Goal: Task Accomplishment & Management: Use online tool/utility

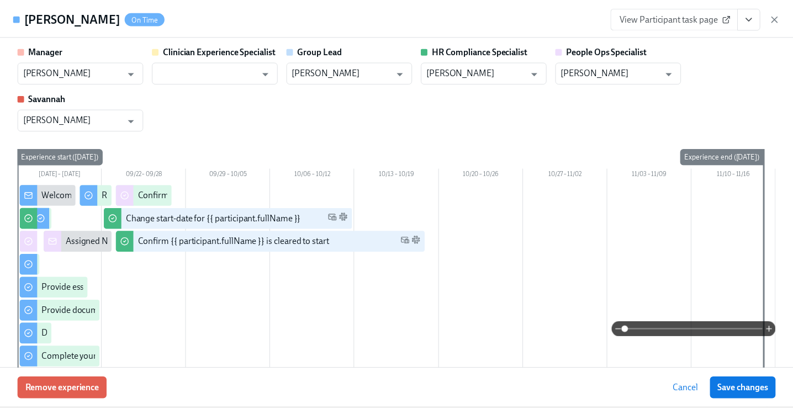
scroll to position [230, 0]
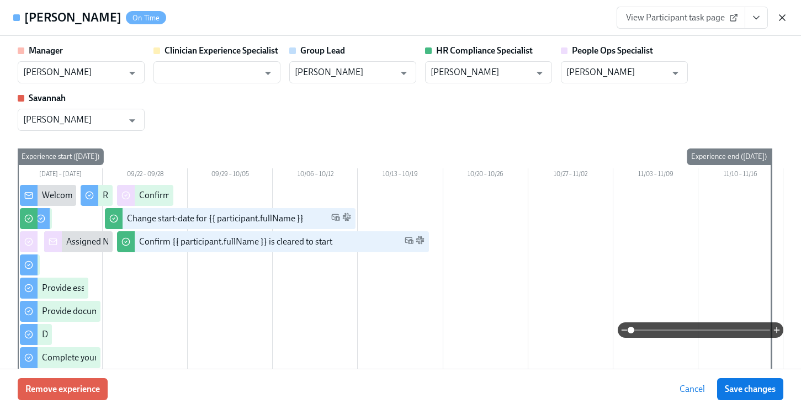
click at [785, 15] on icon "button" at bounding box center [783, 18] width 6 height 6
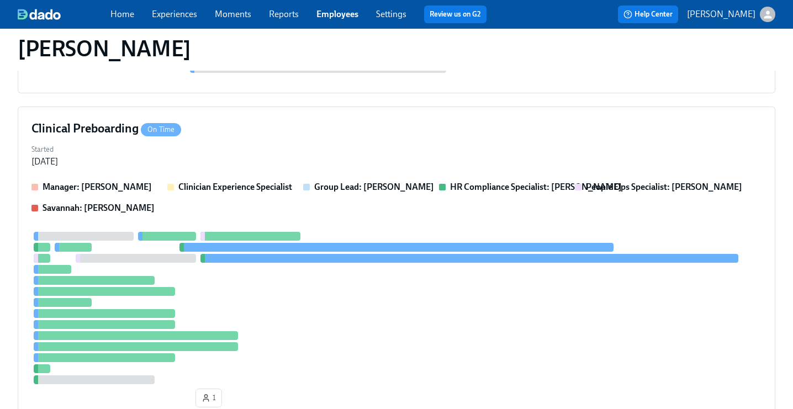
click at [332, 16] on link "Employees" at bounding box center [337, 14] width 42 height 10
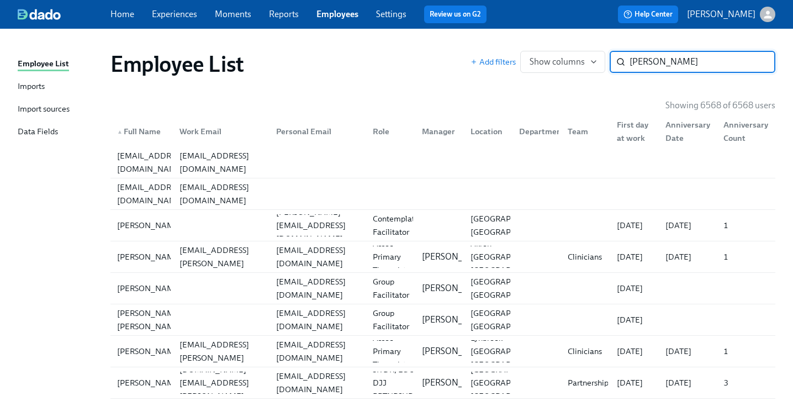
type input "[PERSON_NAME]"
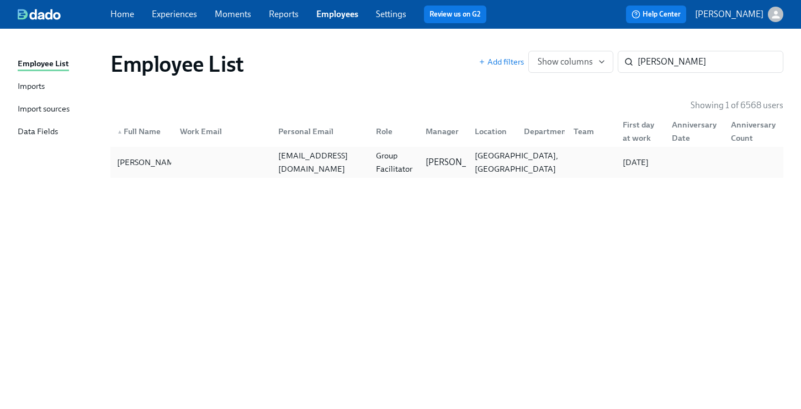
click at [510, 161] on div "[GEOGRAPHIC_DATA], [GEOGRAPHIC_DATA]" at bounding box center [516, 162] width 92 height 27
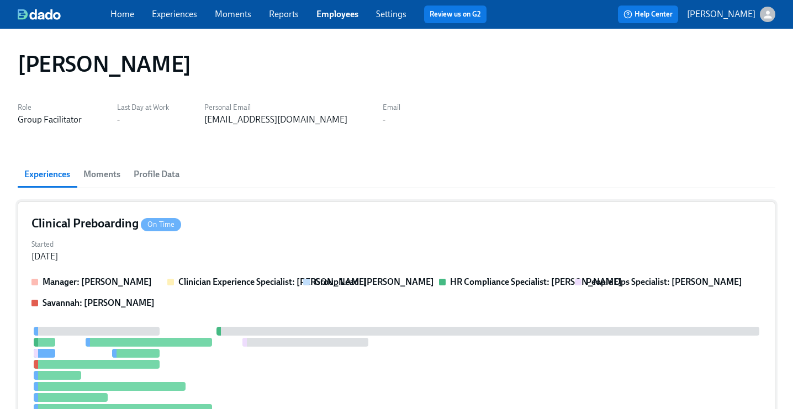
click at [523, 225] on div "Clinical Preboarding On Time" at bounding box center [396, 223] width 730 height 17
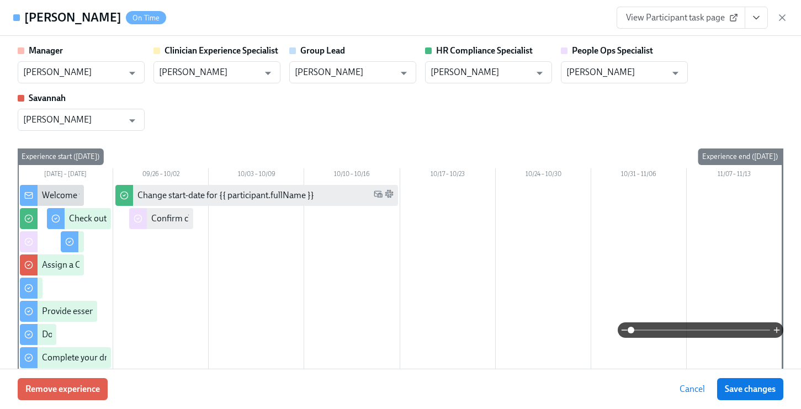
click at [756, 25] on button "View task page" at bounding box center [756, 18] width 23 height 22
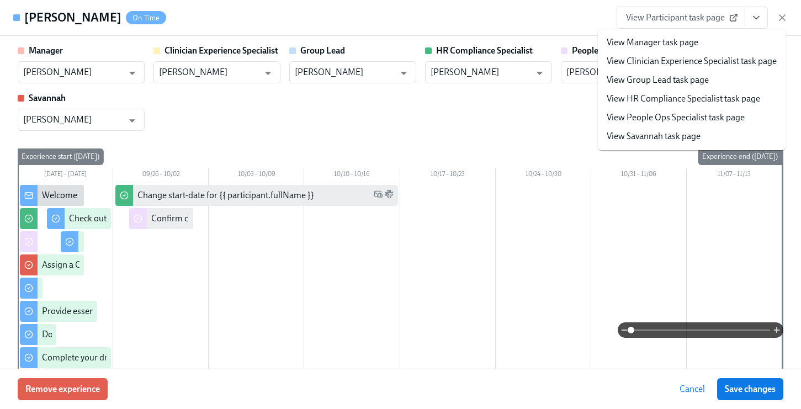
click at [698, 118] on link "View People Ops Specialist task page" at bounding box center [676, 118] width 138 height 12
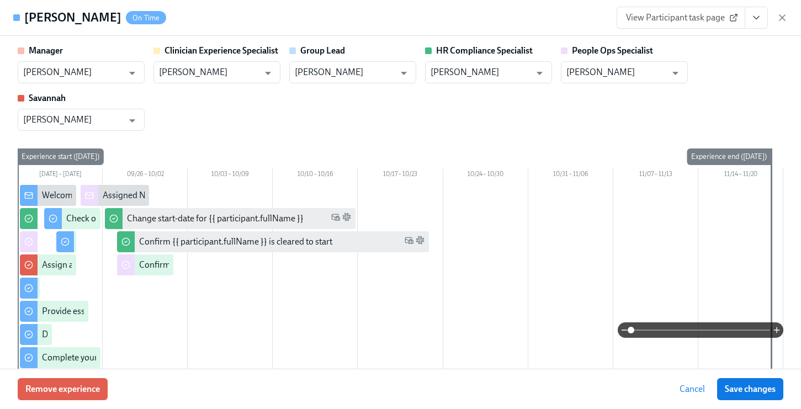
click at [784, 20] on icon "button" at bounding box center [782, 17] width 11 height 11
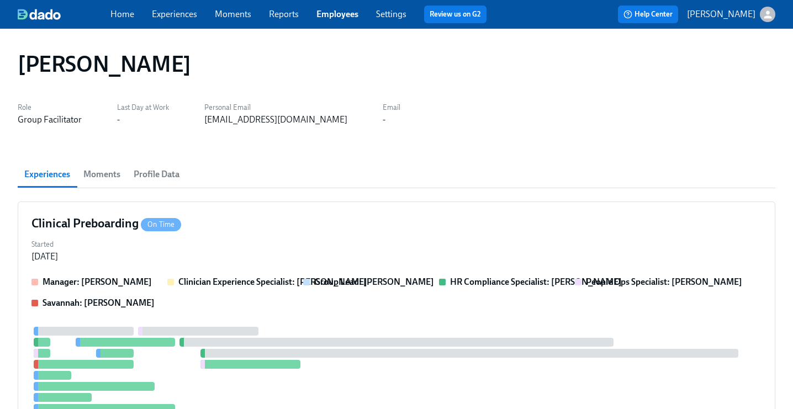
click at [346, 18] on link "Employees" at bounding box center [337, 14] width 42 height 10
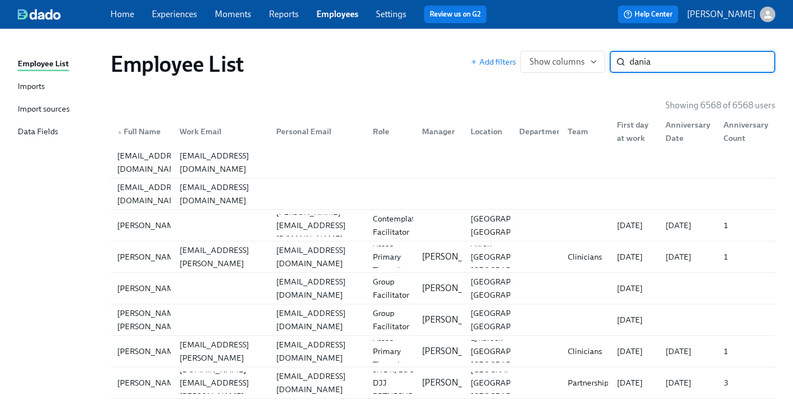
type input "dania"
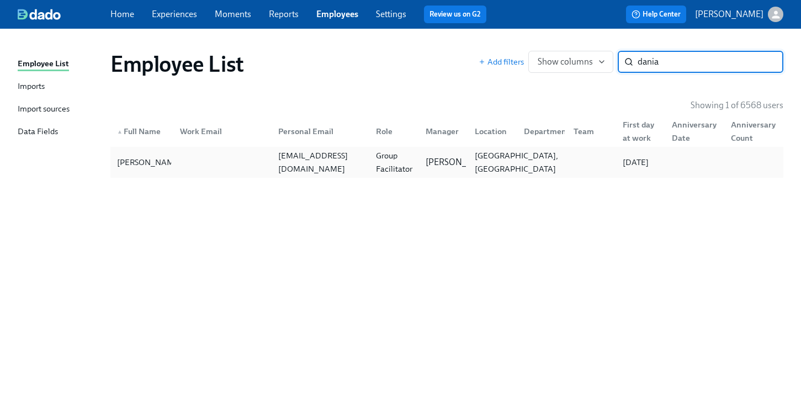
click at [515, 160] on div "[GEOGRAPHIC_DATA], [GEOGRAPHIC_DATA]" at bounding box center [516, 162] width 92 height 27
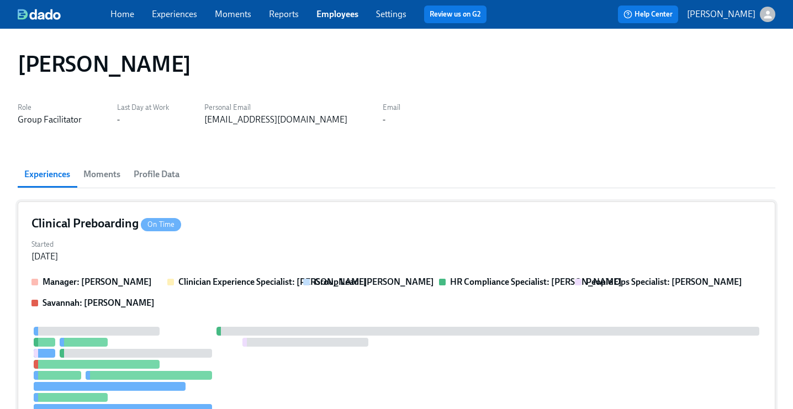
click at [491, 233] on div "Clinical Preboarding On Time Started [DATE] Manager: [PERSON_NAME] Clinician Ex…" at bounding box center [397, 356] width 758 height 308
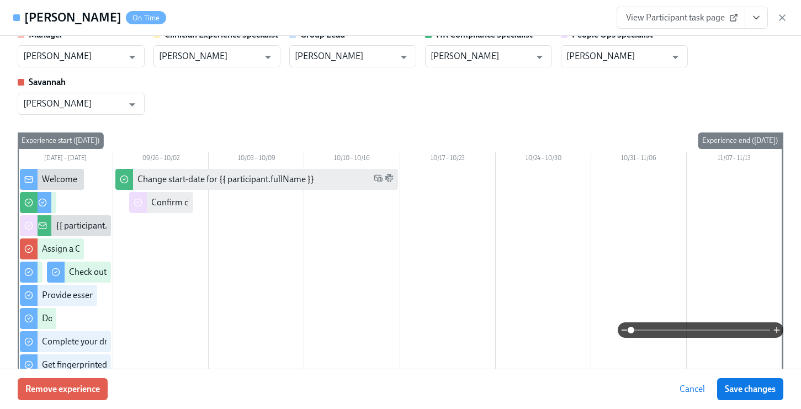
scroll to position [17, 0]
click at [749, 23] on button "View task page" at bounding box center [756, 18] width 23 height 22
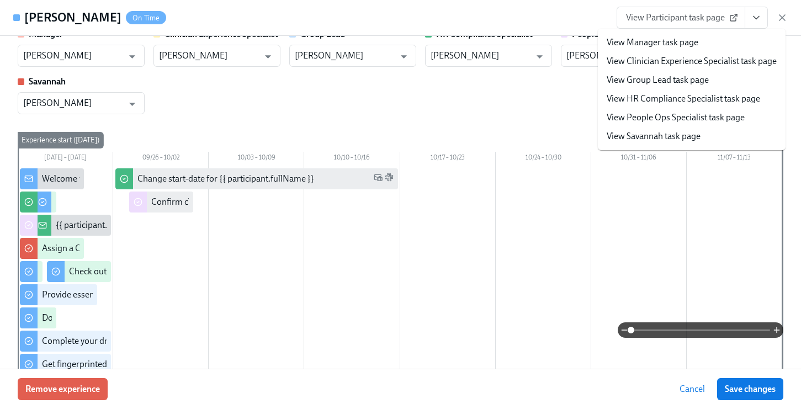
click at [694, 116] on link "View People Ops Specialist task page" at bounding box center [676, 118] width 138 height 12
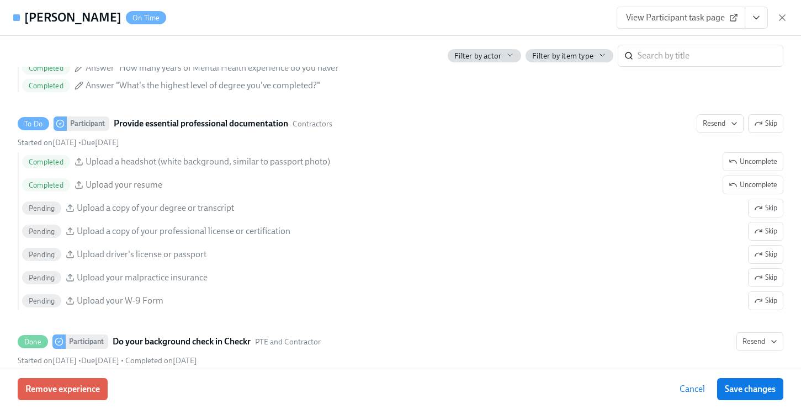
scroll to position [1219, 0]
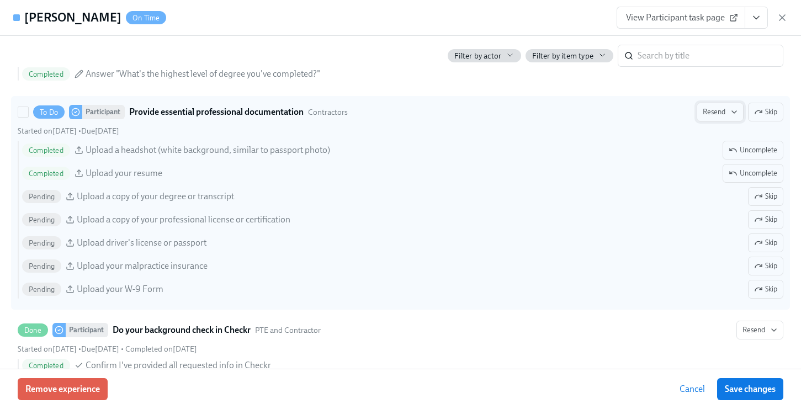
click at [703, 110] on span "Resend" at bounding box center [720, 112] width 35 height 11
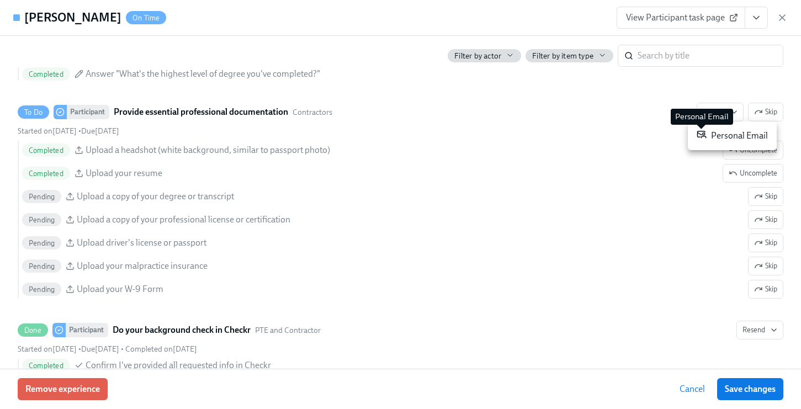
click at [701, 134] on icon at bounding box center [702, 134] width 8 height 7
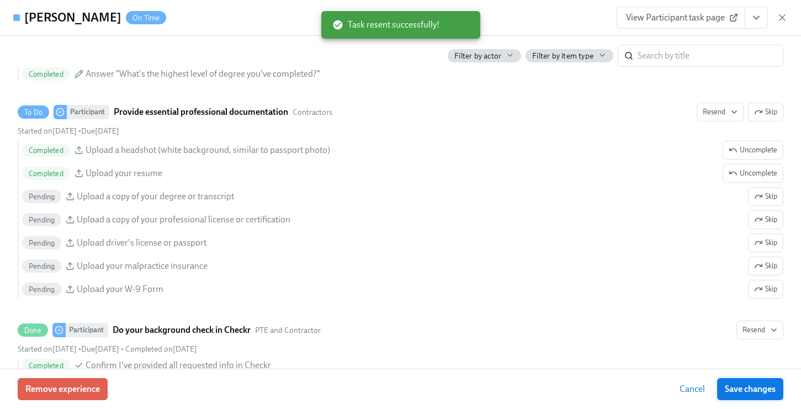
click at [738, 382] on button "Save changes" at bounding box center [750, 389] width 66 height 22
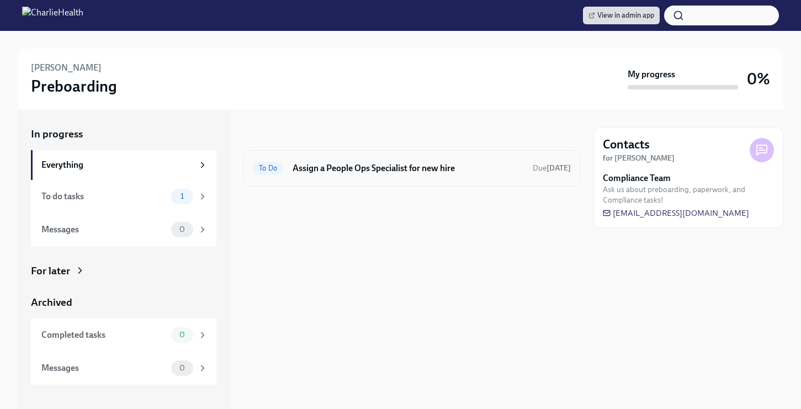
click at [340, 167] on h6 "Assign a People Ops Specialist for new hire" at bounding box center [408, 168] width 231 height 12
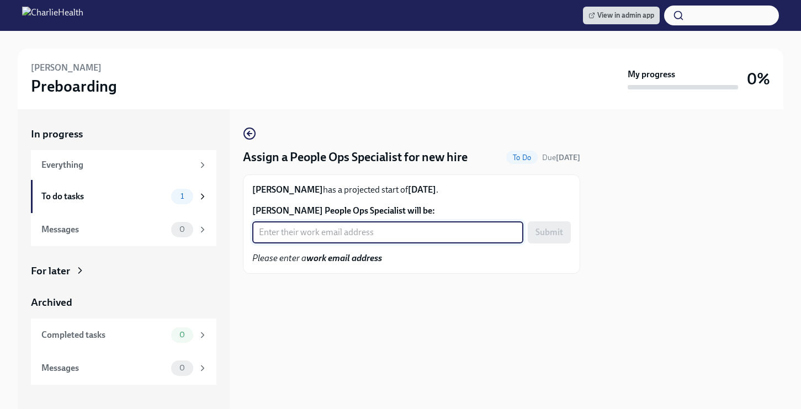
click at [399, 238] on input "Katherine Jasso's People Ops Specialist will be:" at bounding box center [387, 232] width 271 height 22
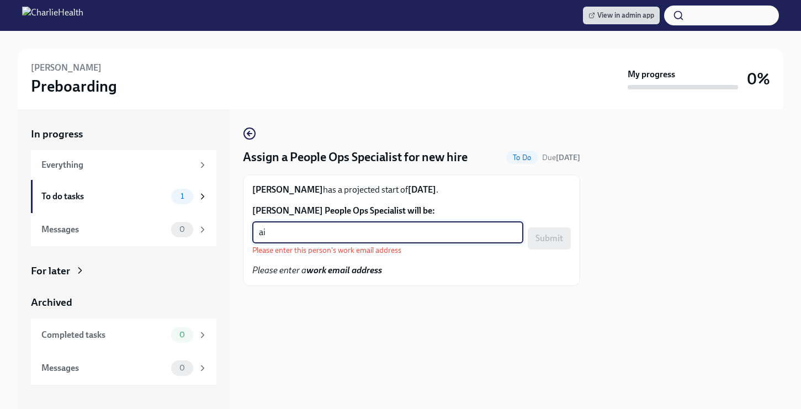
type input "a"
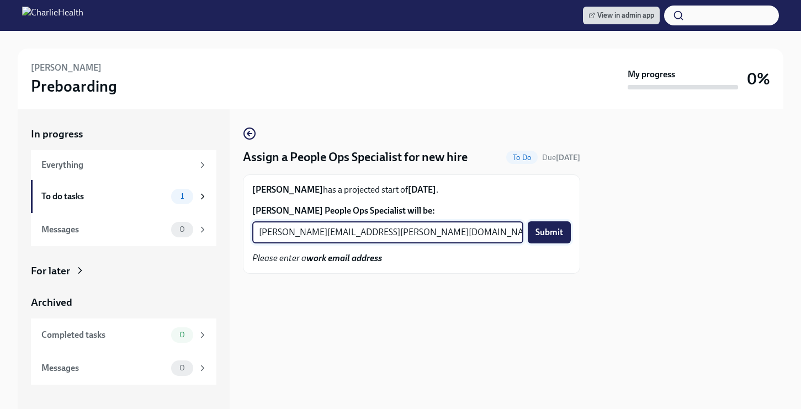
type input "caitlin.fain@charliehealth.com"
click at [548, 234] on span "Submit" at bounding box center [550, 232] width 28 height 11
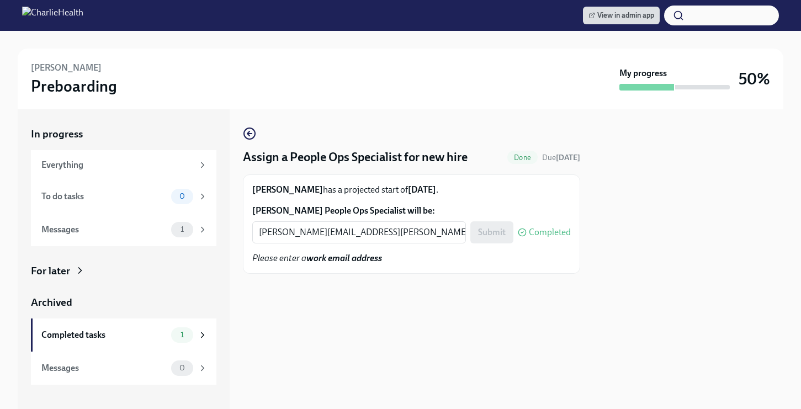
click at [71, 266] on div "For later" at bounding box center [124, 271] width 186 height 14
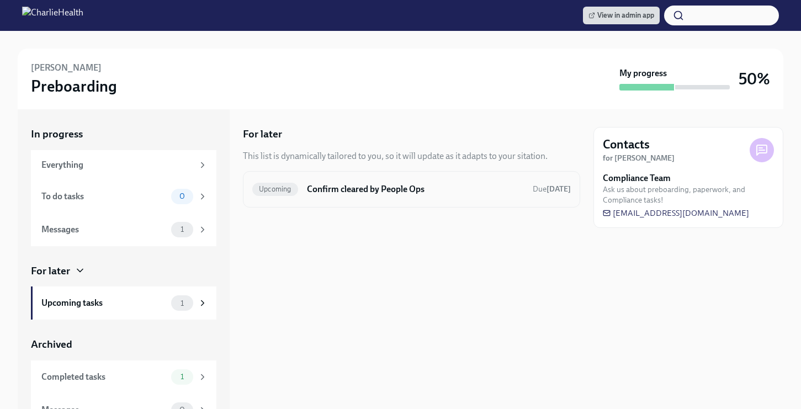
click at [325, 192] on h6 "Confirm cleared by People Ops" at bounding box center [415, 189] width 217 height 12
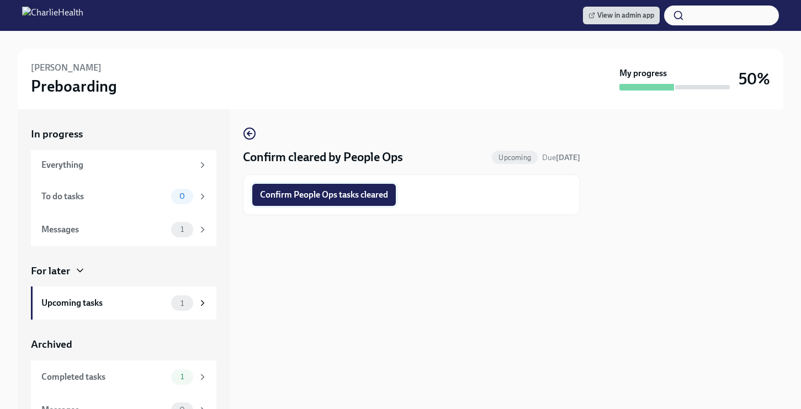
click at [326, 198] on span "Confirm People Ops tasks cleared" at bounding box center [324, 194] width 128 height 11
